Goal: Task Accomplishment & Management: Manage account settings

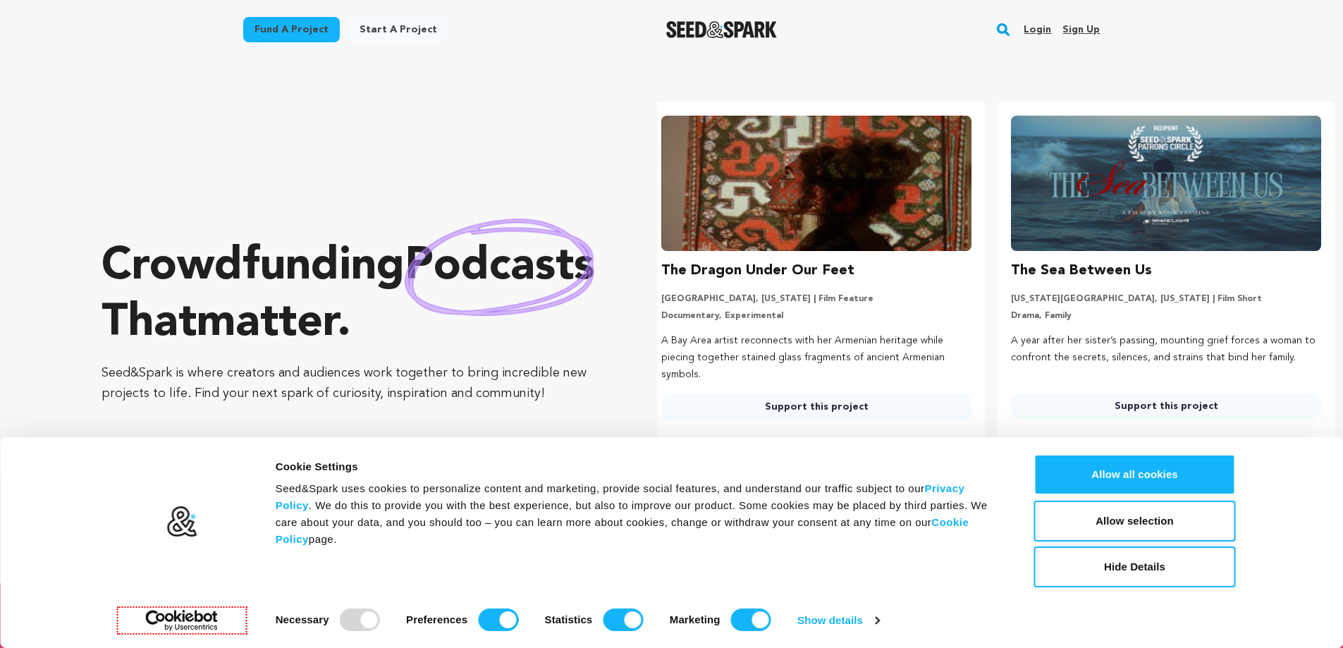
scroll to position [0, 361]
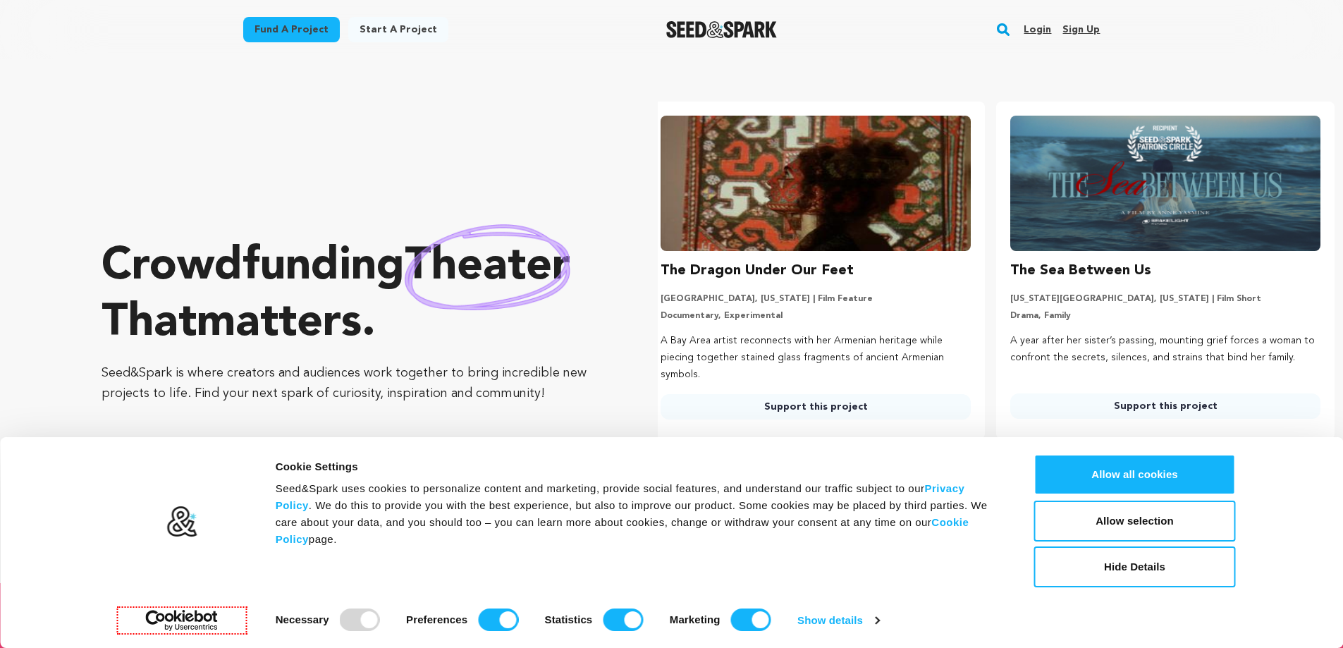
click at [1084, 31] on link "Sign up" at bounding box center [1080, 29] width 37 height 23
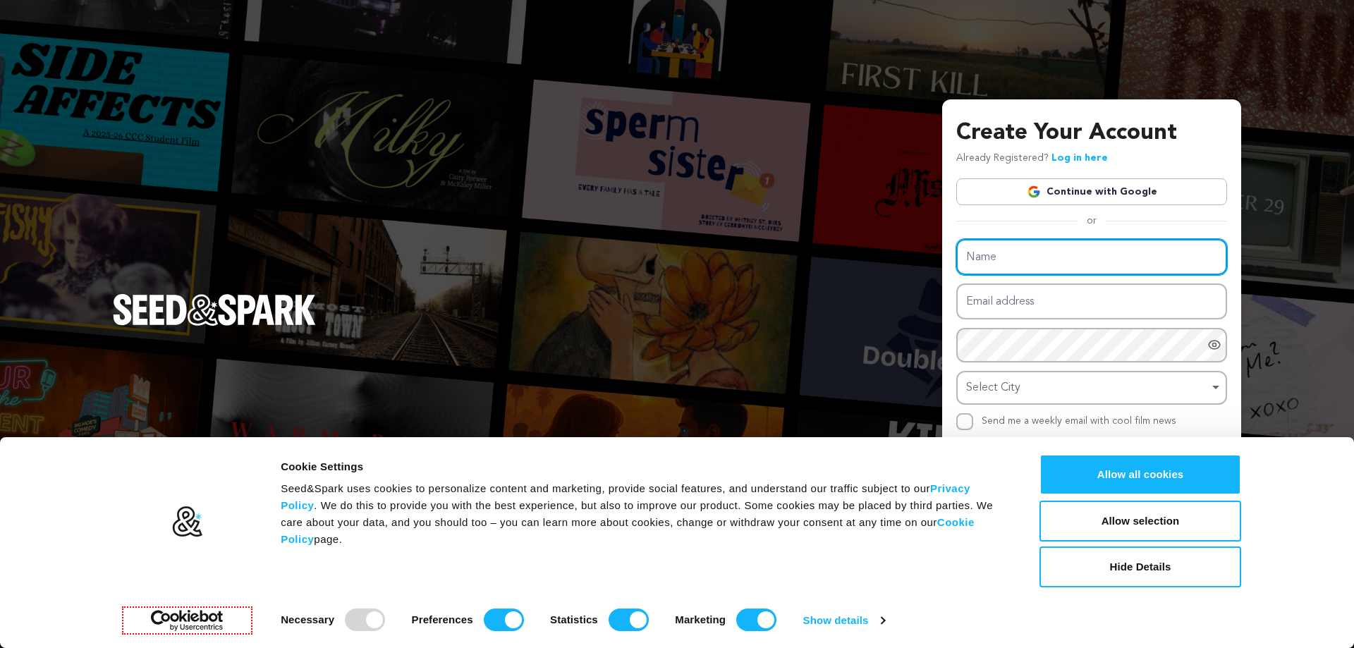
click at [1008, 262] on input "Name" at bounding box center [1091, 257] width 271 height 36
type input "[PERSON_NAME]"
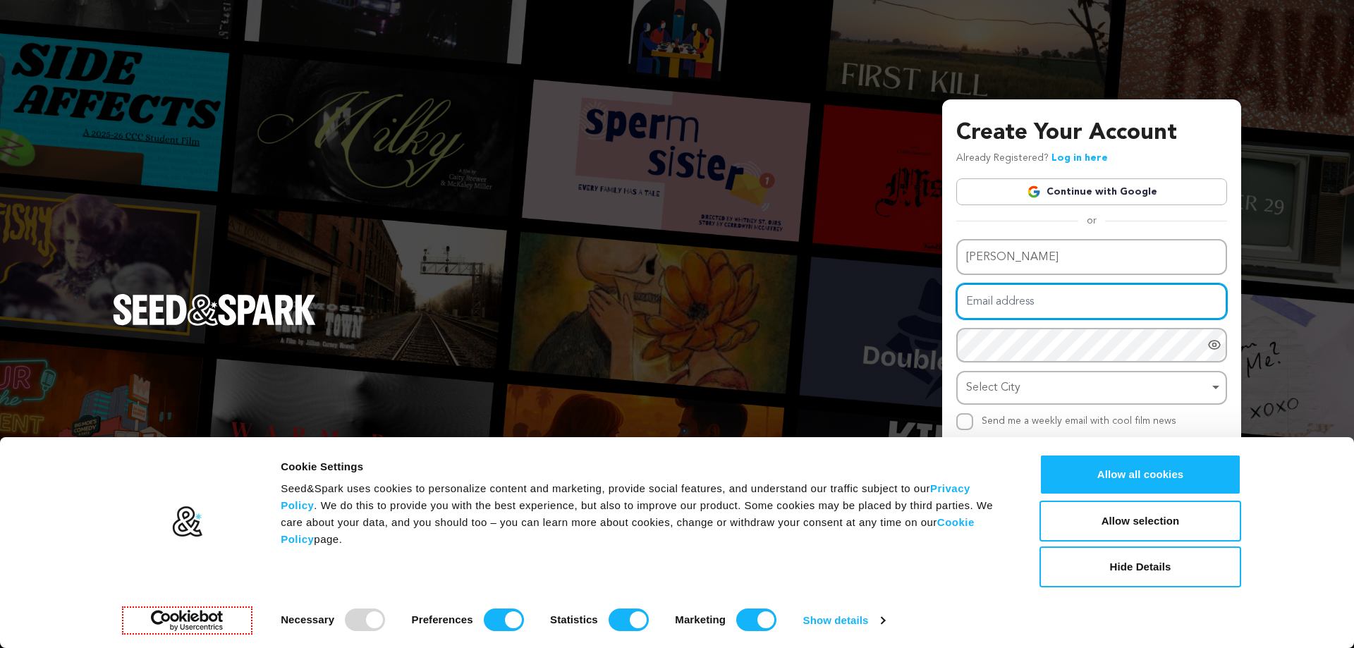
click at [1038, 302] on input "Email address" at bounding box center [1091, 301] width 271 height 36
type input "[EMAIL_ADDRESS][DOMAIN_NAME]"
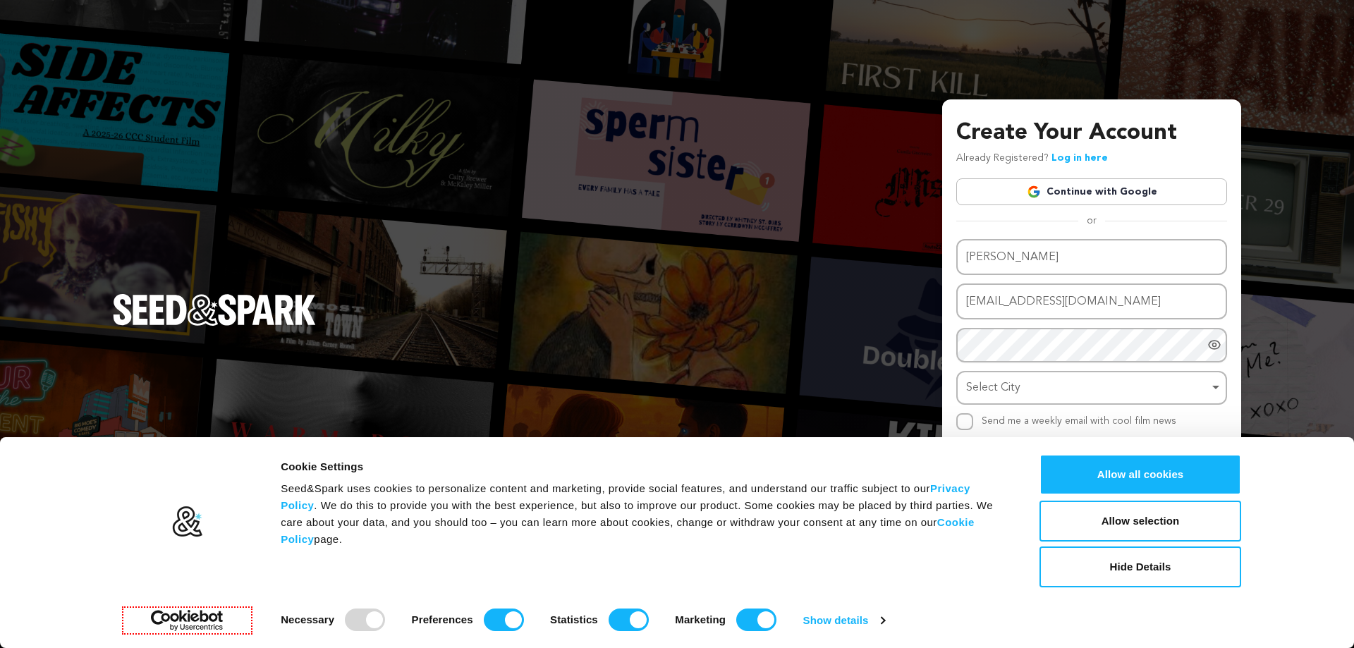
click at [1330, 557] on div "Consent Details [#IABV2SETTINGS#] About Cookie Settings Seed&Spark uses cookies…" at bounding box center [677, 542] width 1354 height 211
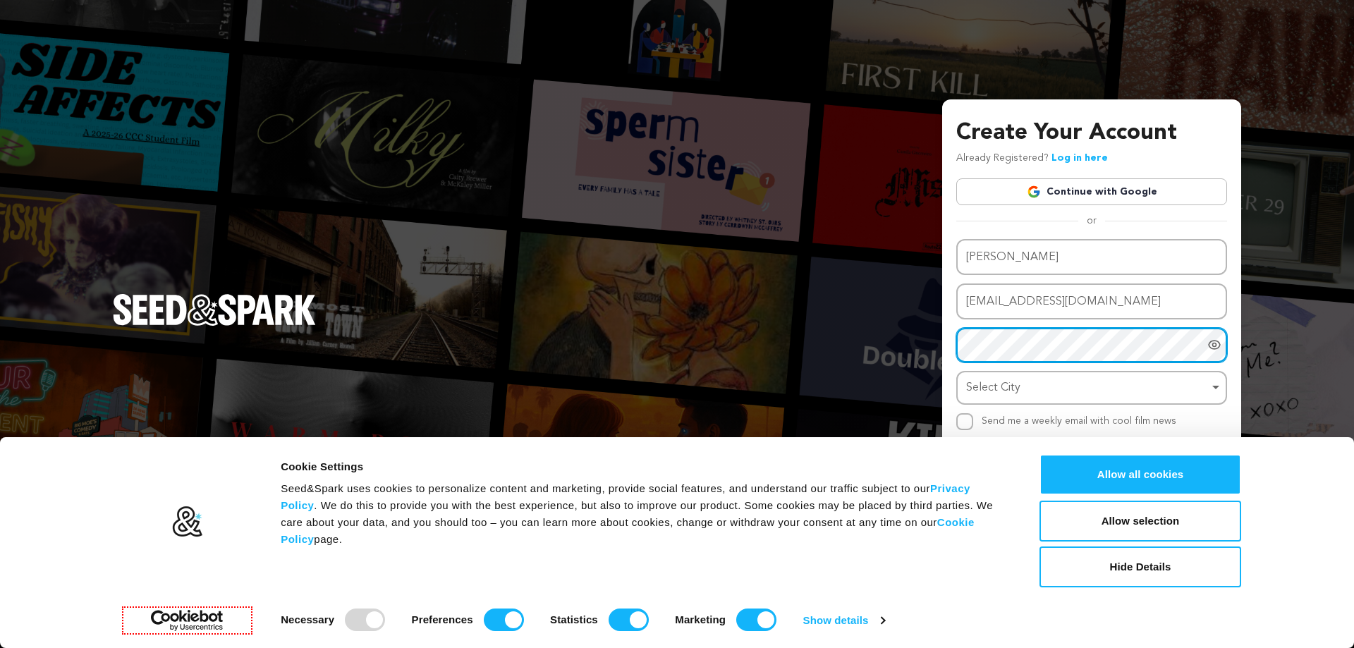
click at [1030, 382] on div "Select City Remove item" at bounding box center [1087, 388] width 243 height 20
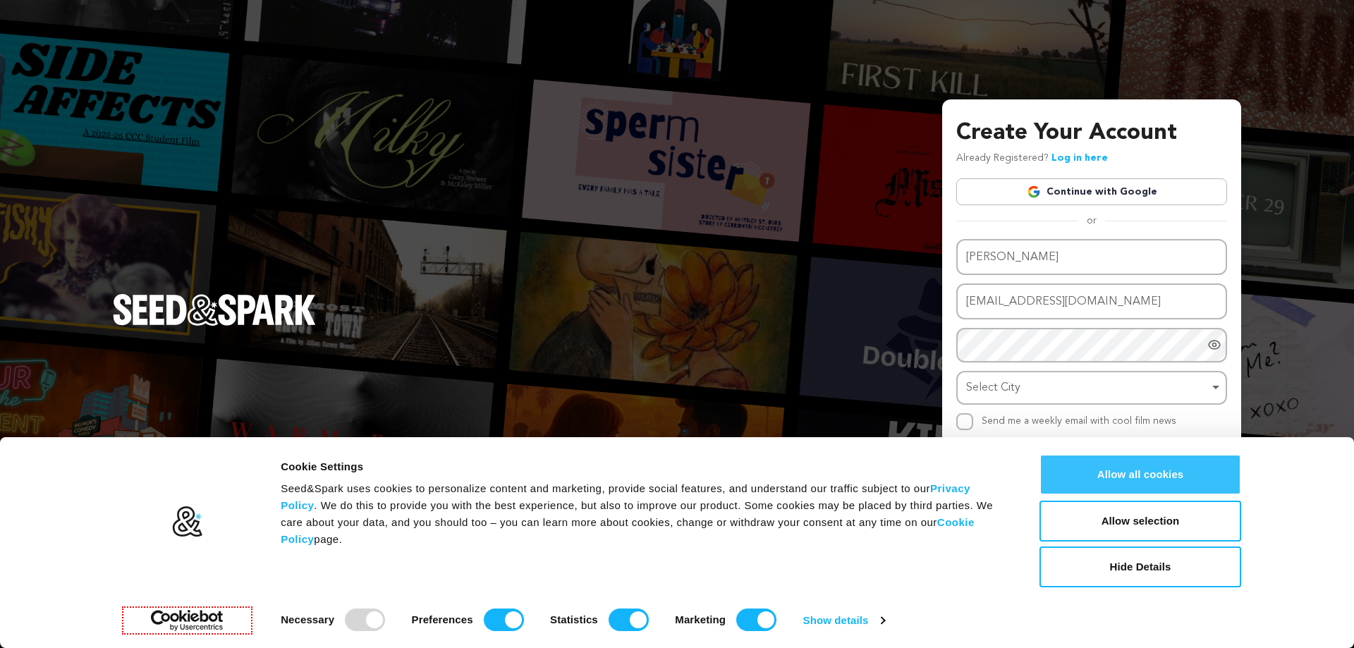
click at [1164, 482] on button "Allow all cookies" at bounding box center [1140, 474] width 202 height 41
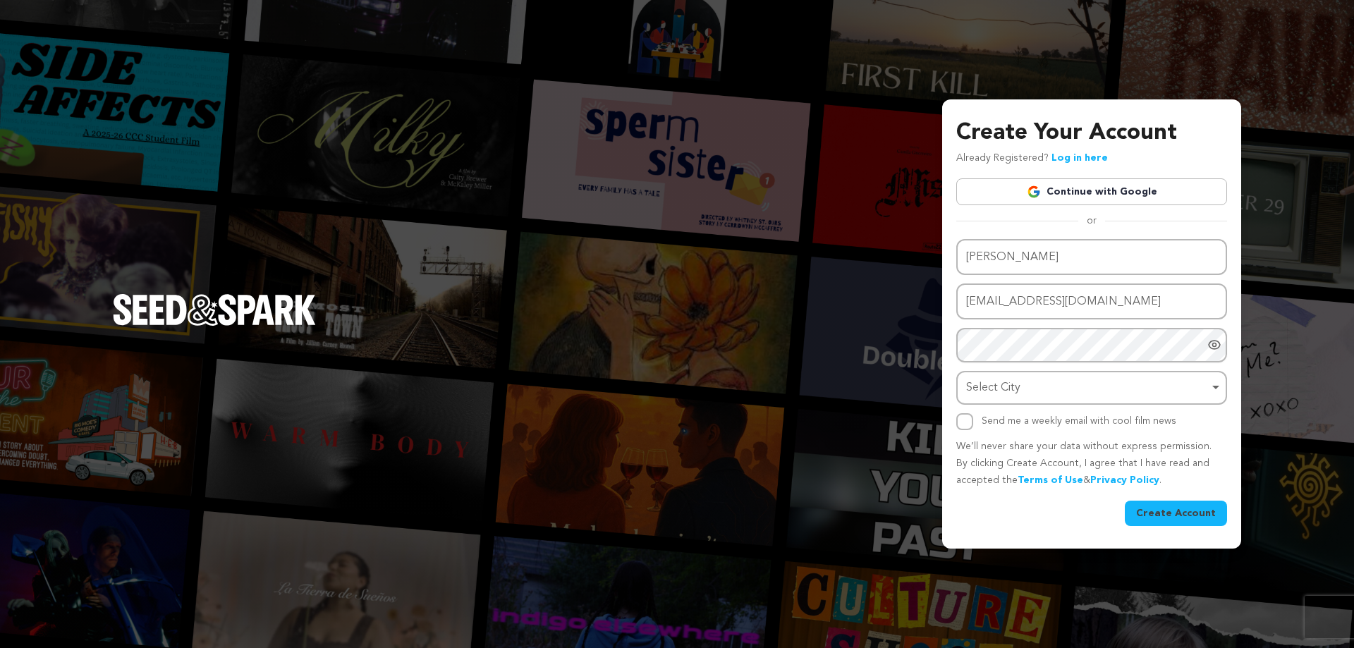
click at [990, 391] on div "Select City Remove item" at bounding box center [1087, 388] width 243 height 20
type input "prayag"
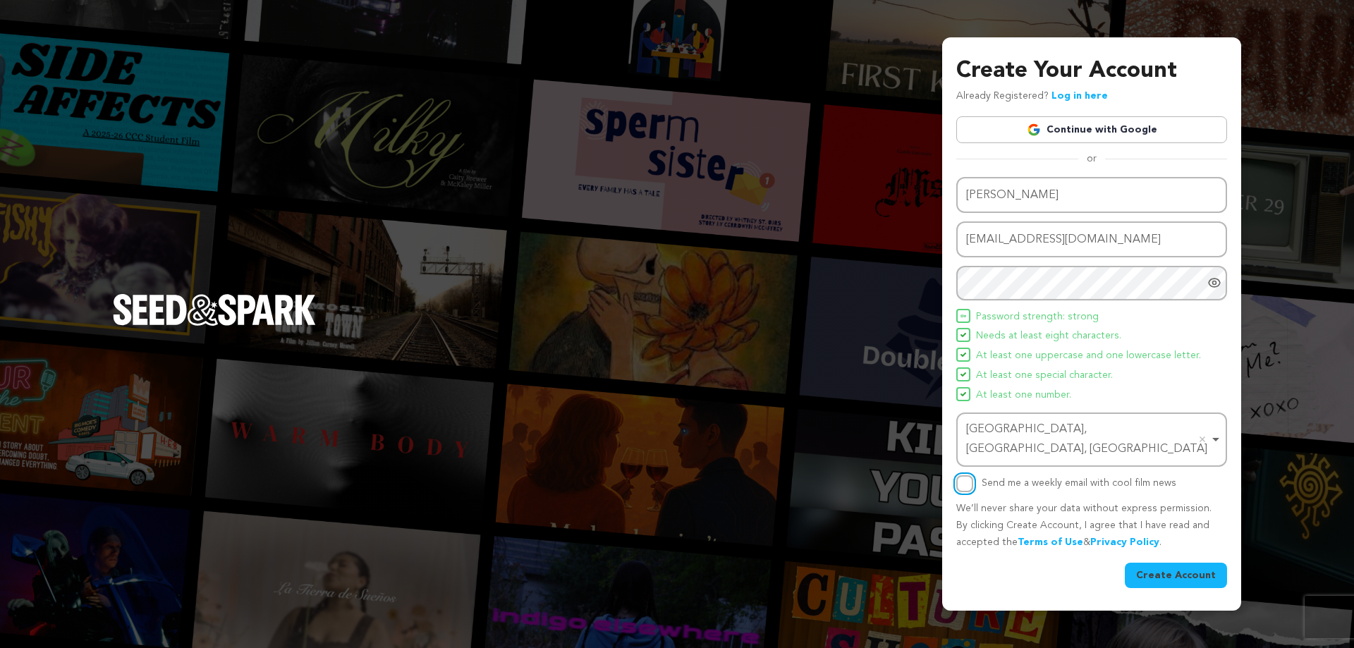
click at [969, 475] on input "Send me a weekly email with cool film news" at bounding box center [964, 483] width 17 height 17
checkbox input "true"
click at [1186, 563] on button "Create Account" at bounding box center [1175, 575] width 102 height 25
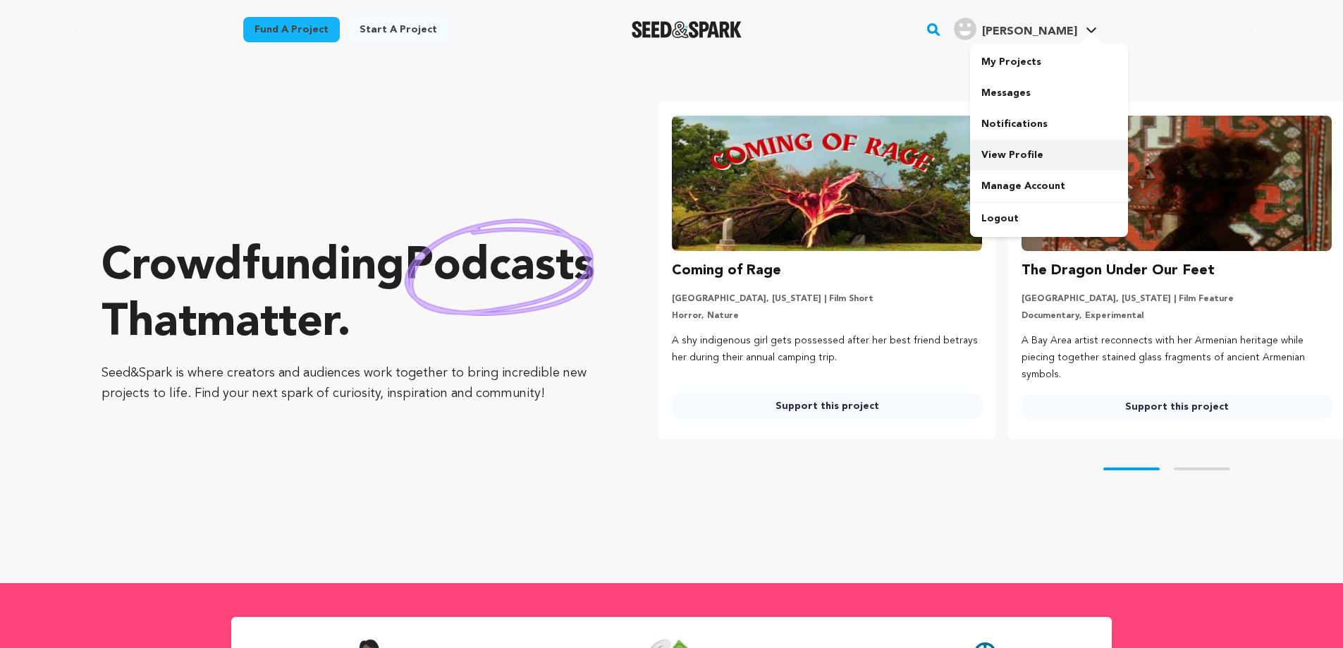
click at [1017, 157] on link "View Profile" at bounding box center [1049, 155] width 158 height 31
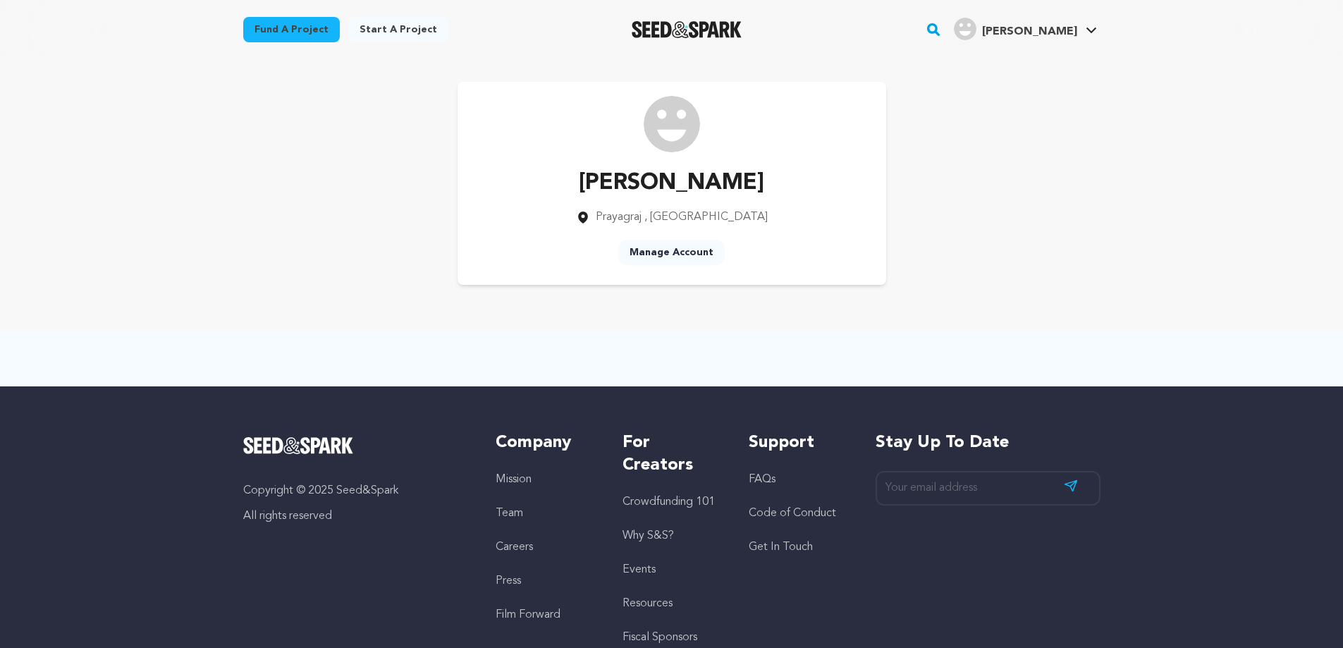
click at [670, 245] on link "Manage Account" at bounding box center [671, 252] width 106 height 25
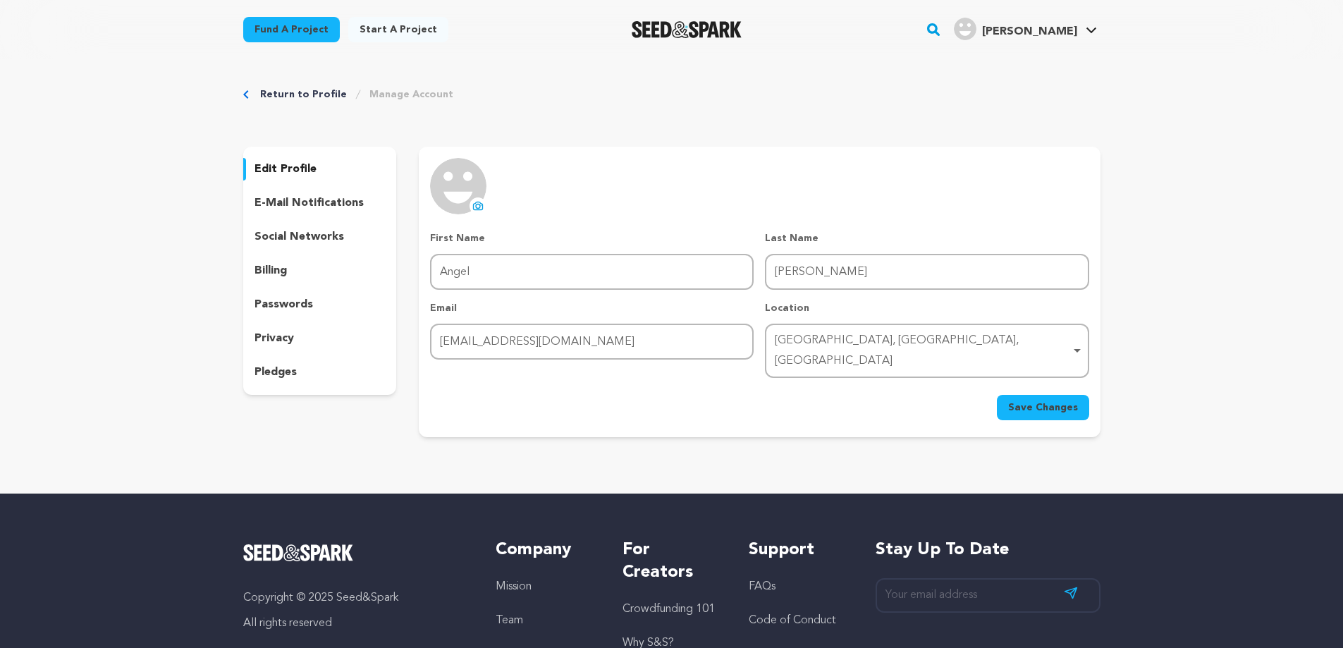
click at [281, 161] on p "edit profile" at bounding box center [285, 169] width 62 height 17
click at [474, 207] on icon at bounding box center [478, 206] width 9 height 8
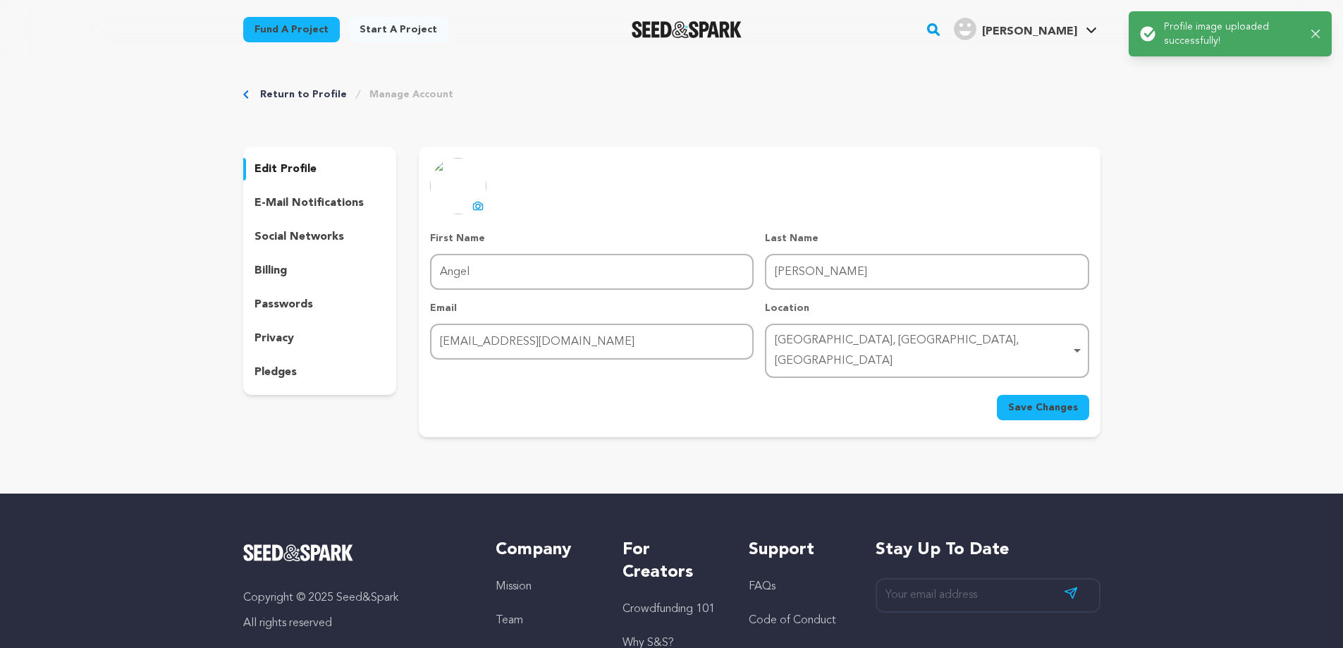
click at [388, 97] on link "Manage Account" at bounding box center [411, 94] width 84 height 14
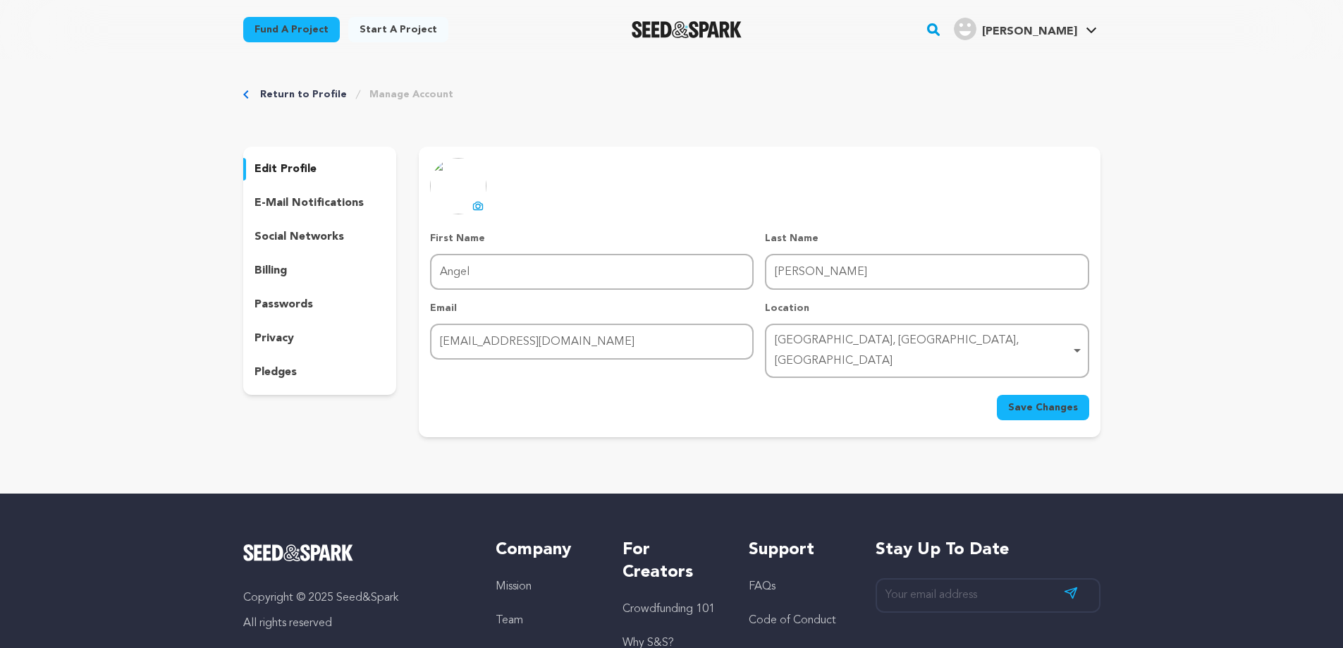
click at [1048, 400] on span "Save Changes" at bounding box center [1043, 407] width 70 height 14
click at [314, 233] on p "social networks" at bounding box center [299, 236] width 90 height 17
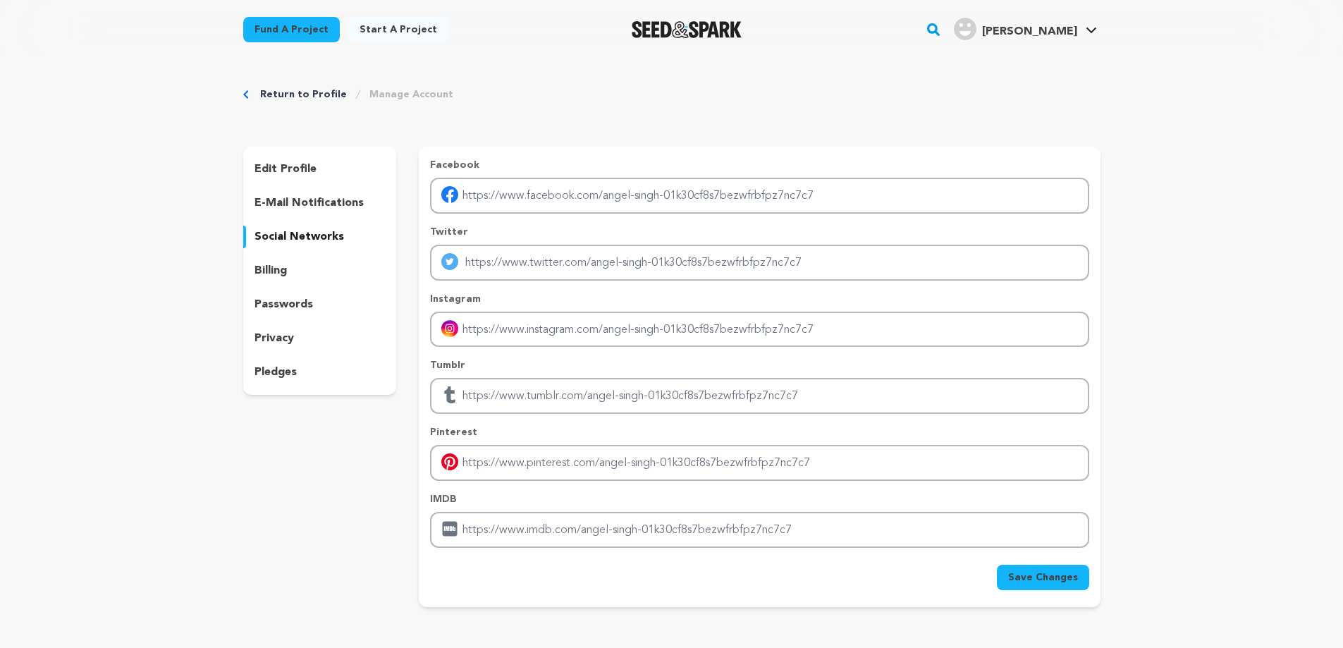
click at [264, 267] on p "billing" at bounding box center [270, 270] width 32 height 17
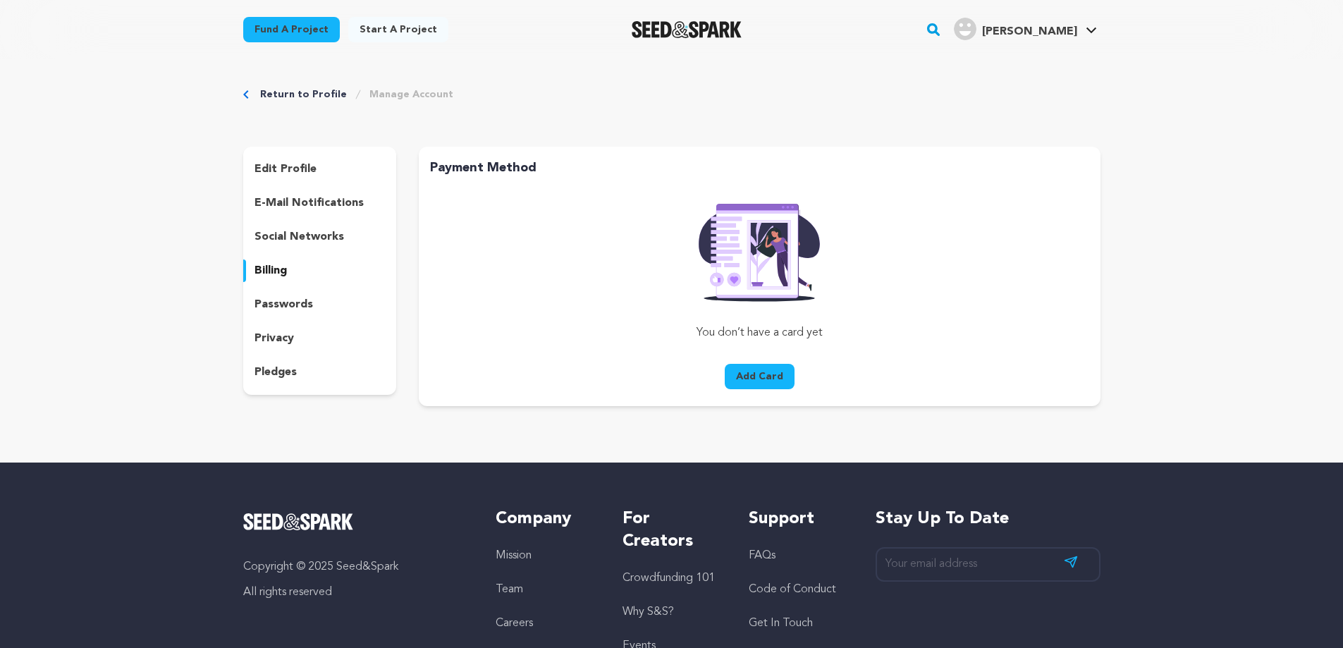
click at [281, 338] on p "privacy" at bounding box center [273, 338] width 39 height 17
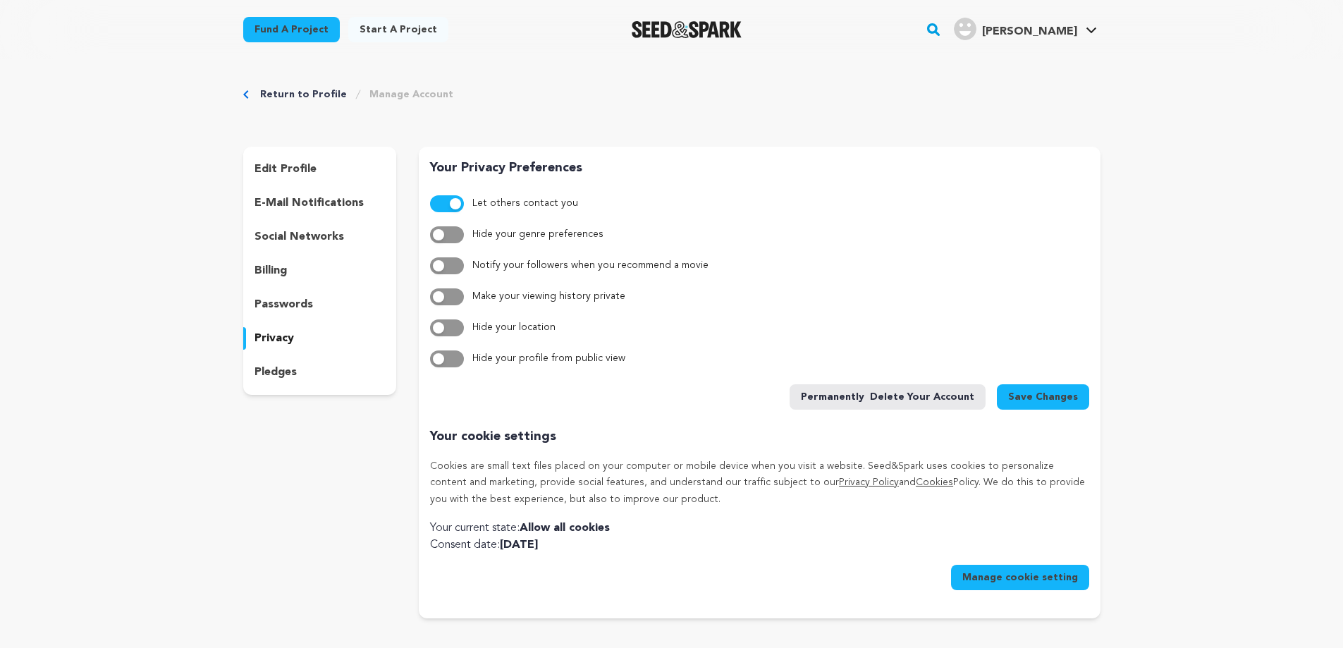
click at [307, 233] on p "social networks" at bounding box center [299, 236] width 90 height 17
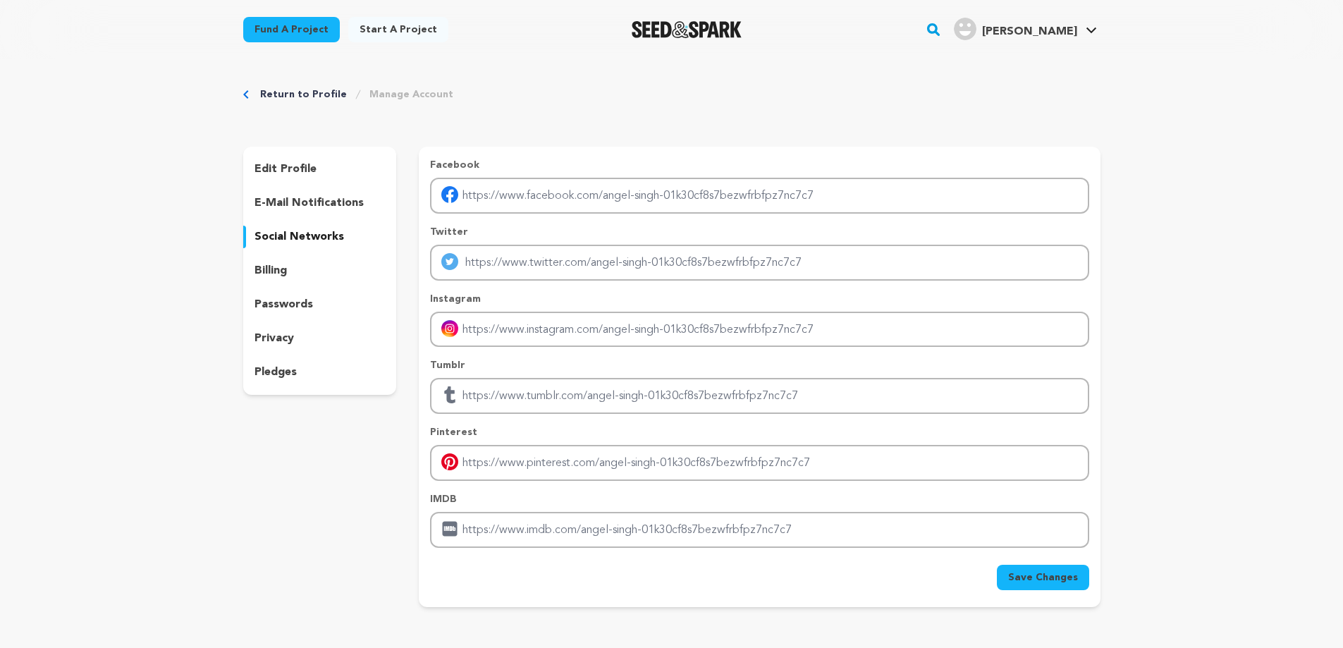
click at [293, 164] on p "edit profile" at bounding box center [285, 169] width 62 height 17
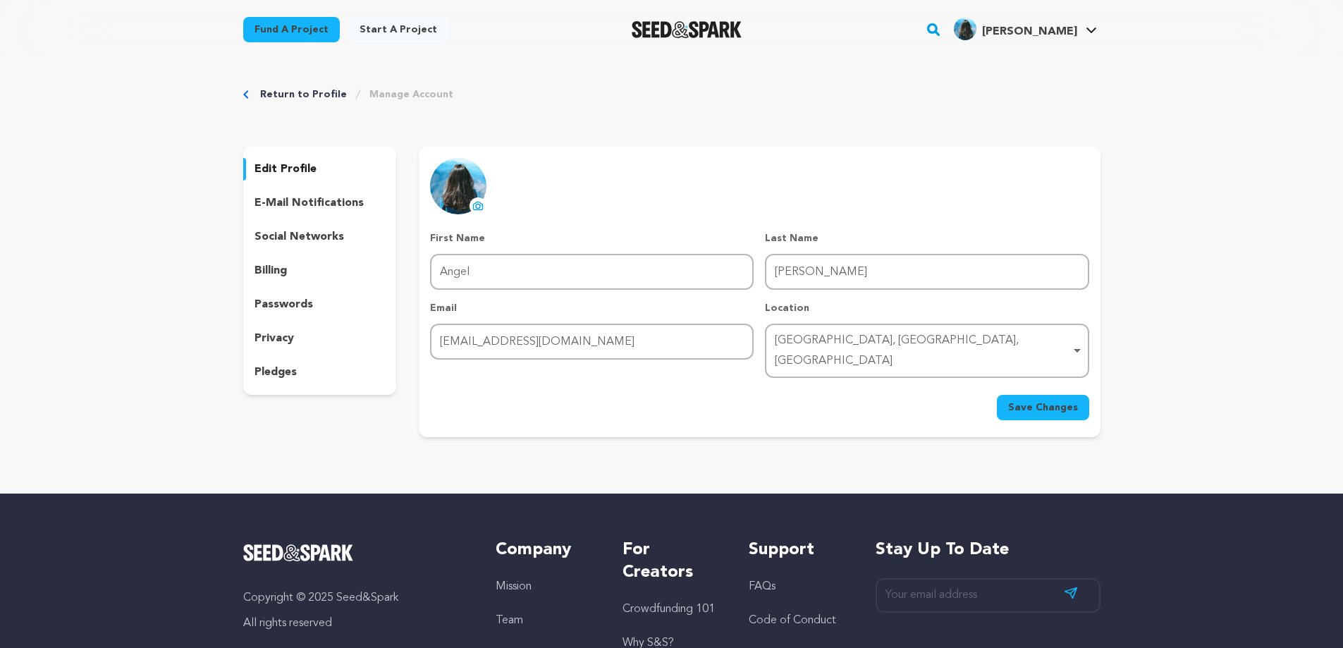
click at [1050, 395] on button "Save Changes" at bounding box center [1043, 407] width 92 height 25
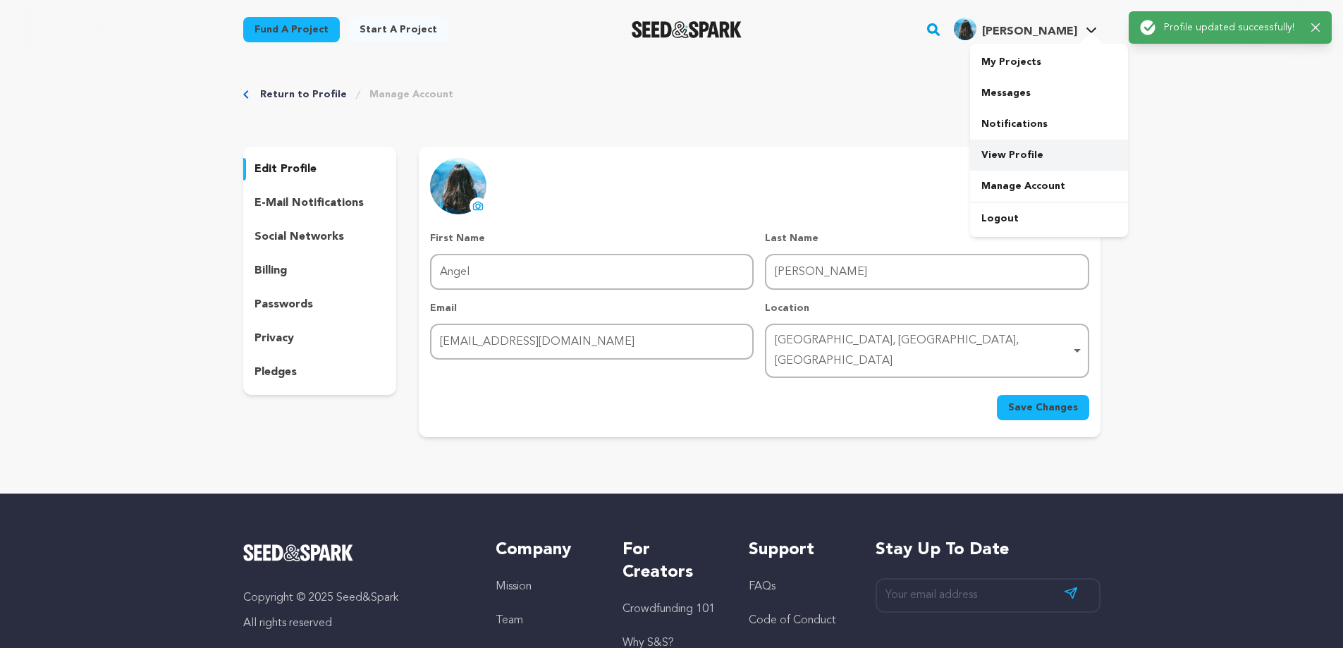
click at [1017, 156] on link "View Profile" at bounding box center [1049, 155] width 158 height 31
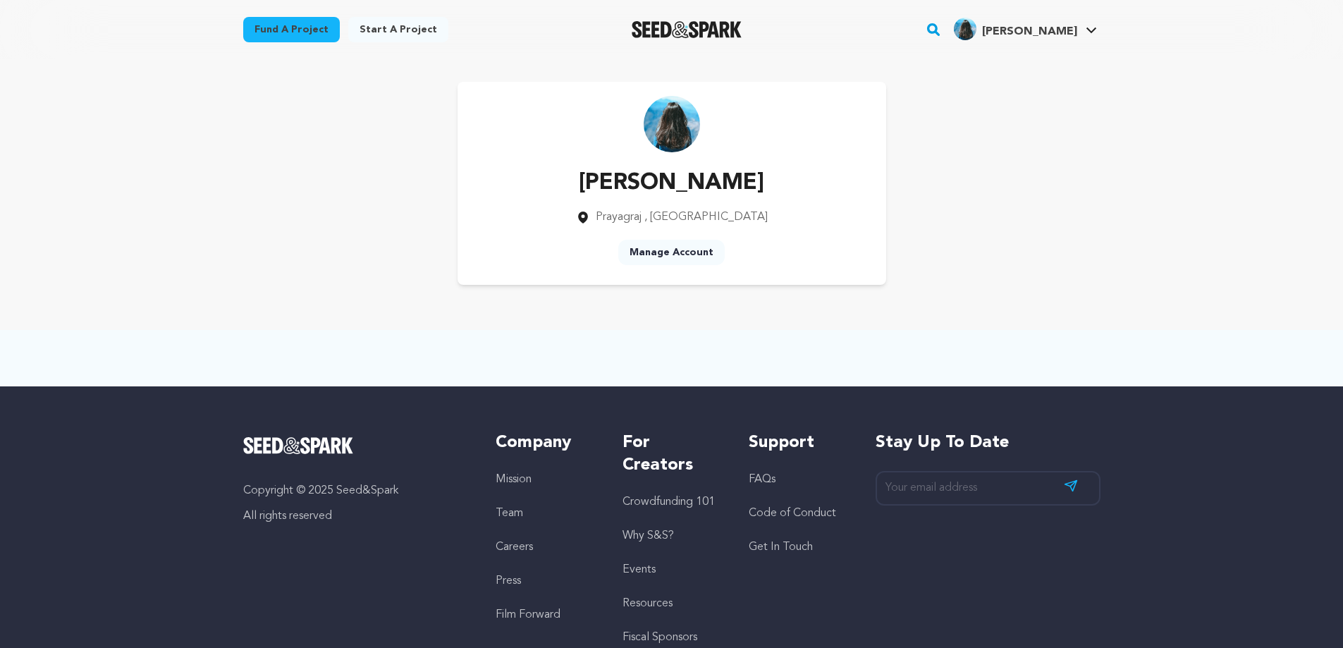
click at [688, 252] on link "Manage Account" at bounding box center [671, 252] width 106 height 25
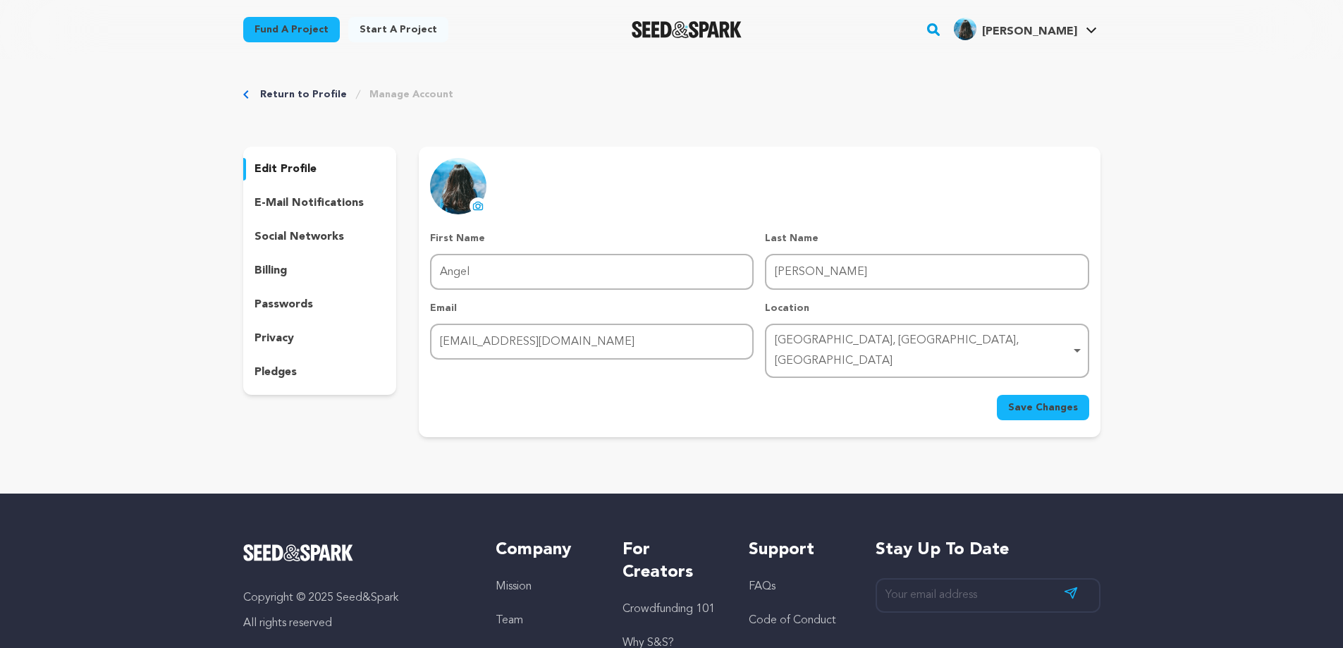
drag, startPoint x: 1036, startPoint y: 399, endPoint x: 1036, endPoint y: 334, distance: 64.9
click at [1036, 398] on button "Save Changes" at bounding box center [1043, 407] width 92 height 25
